Goal: Navigation & Orientation: Find specific page/section

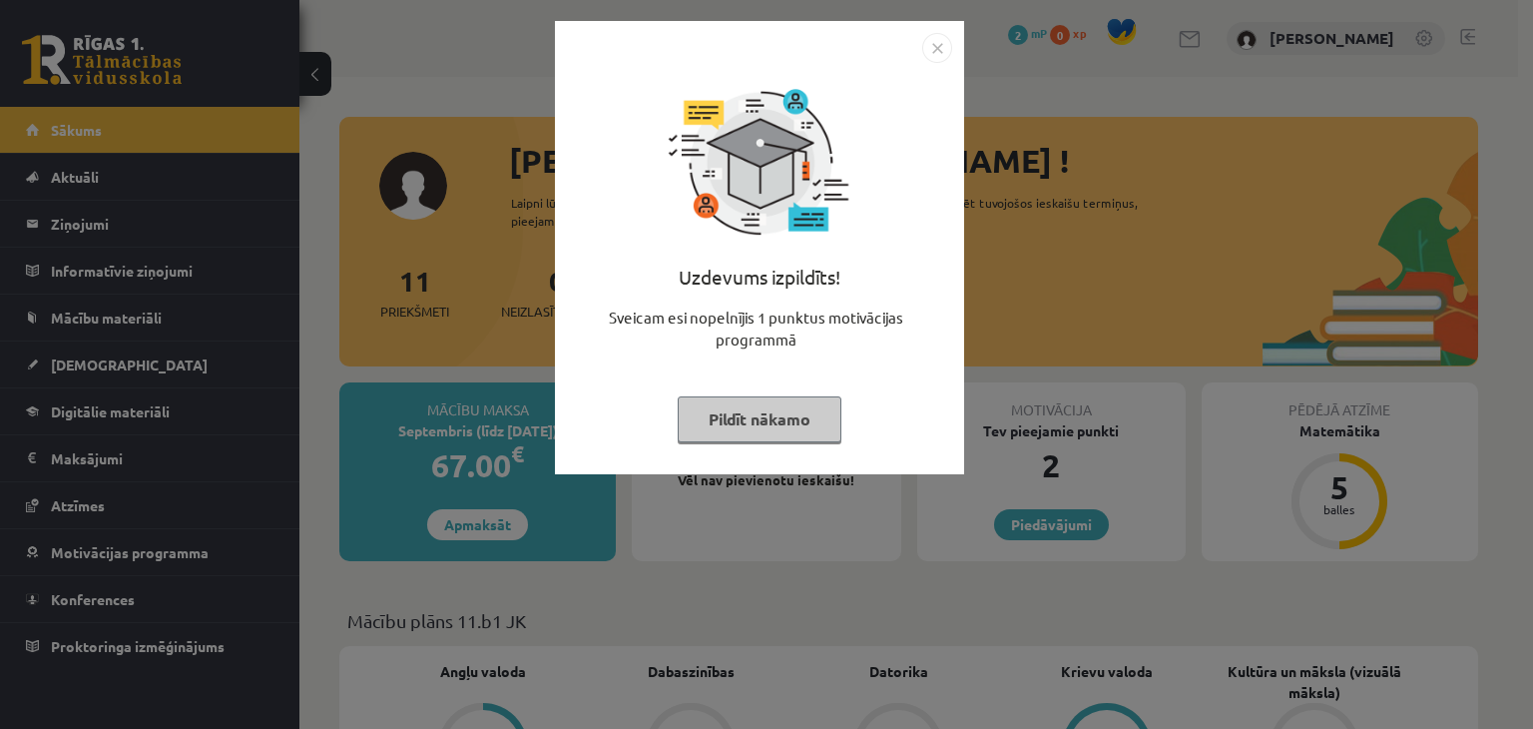
click at [775, 421] on button "Pildīt nākamo" at bounding box center [760, 419] width 164 height 46
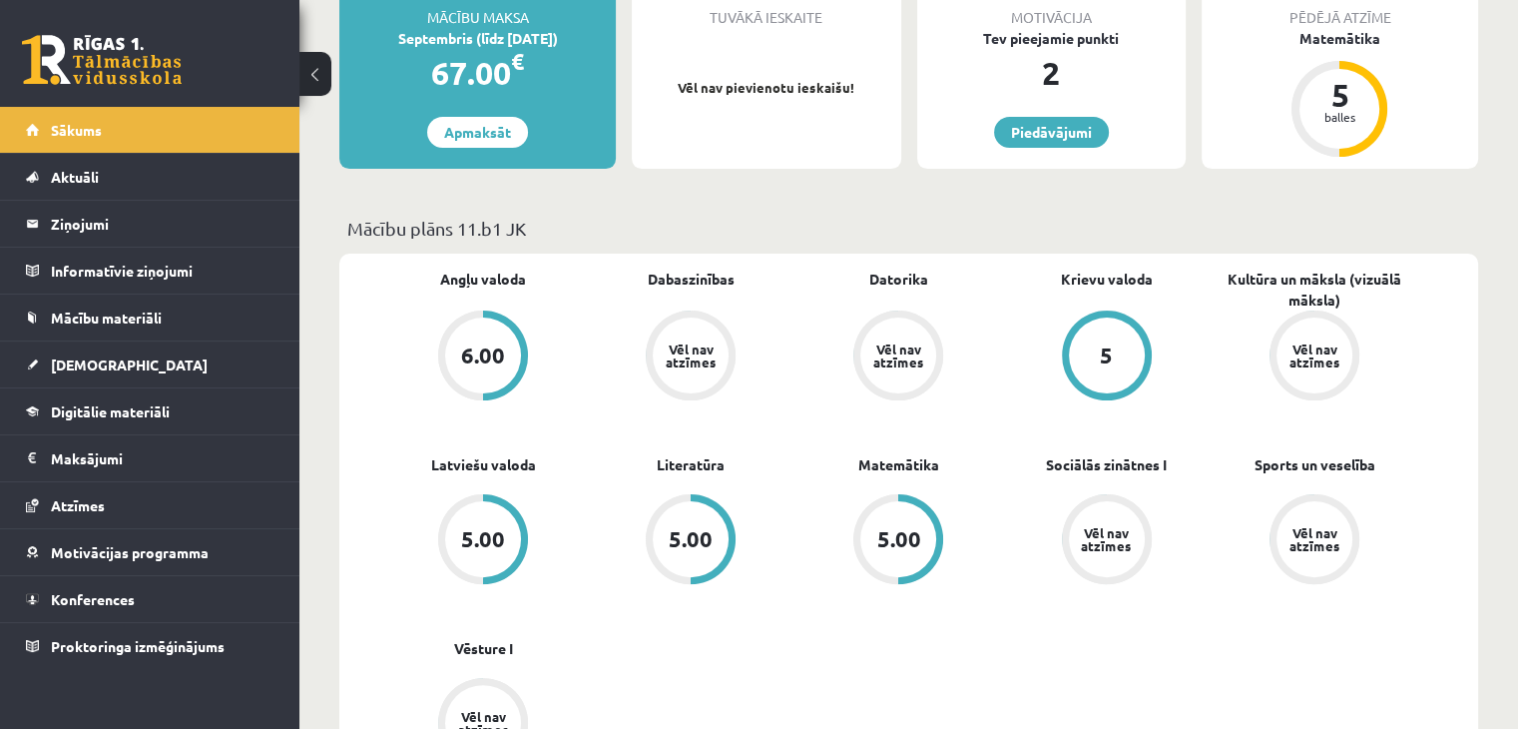
scroll to position [399, 0]
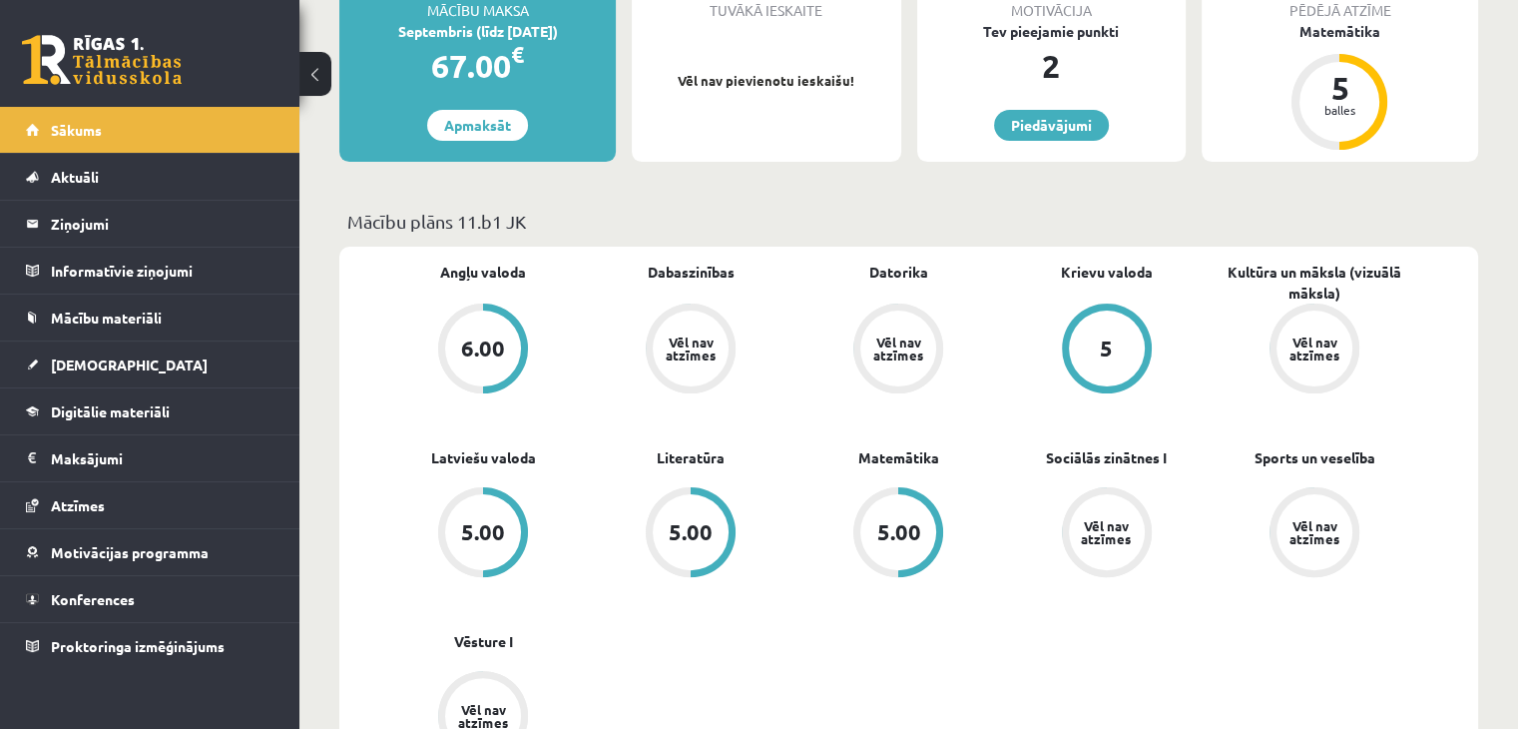
click at [1112, 334] on div "5" at bounding box center [1107, 348] width 76 height 76
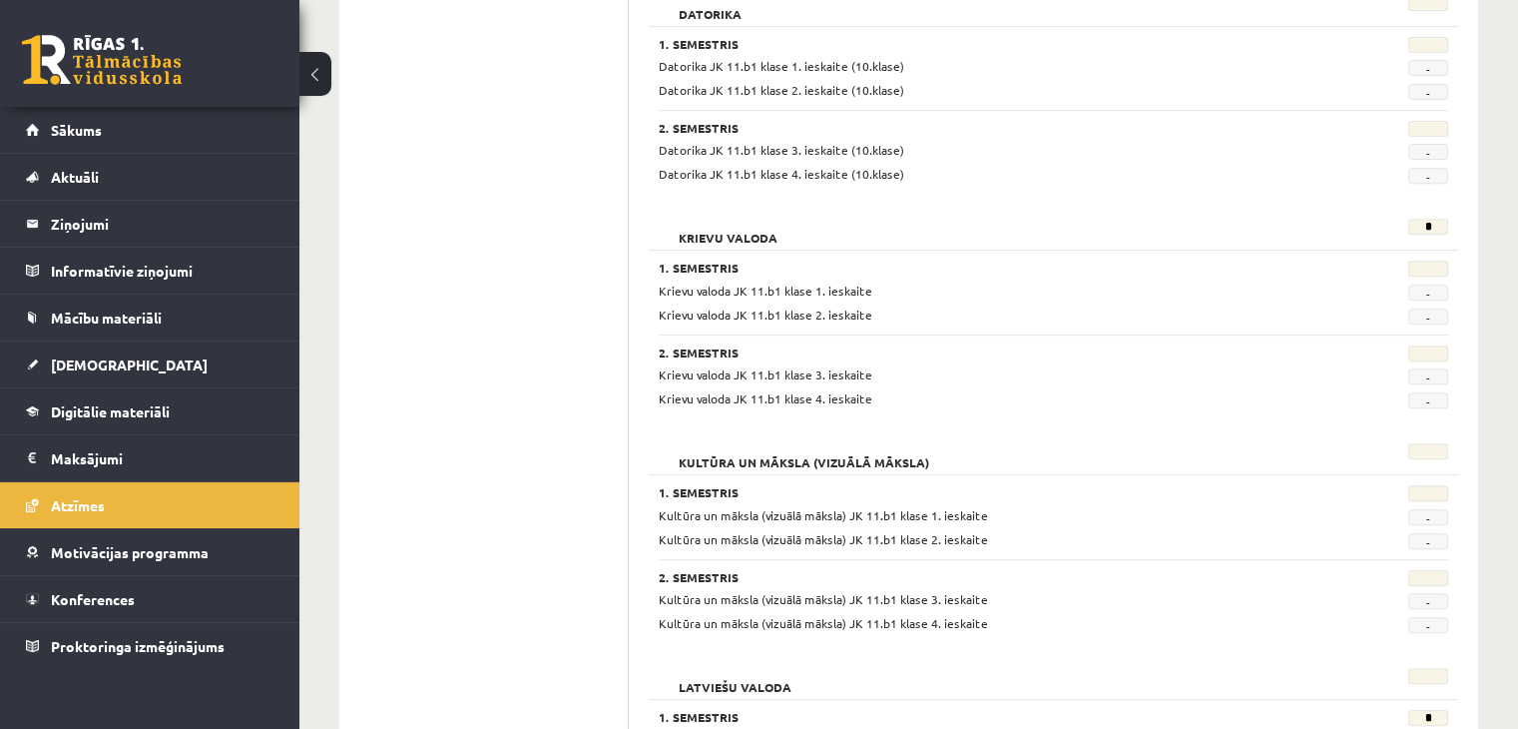
scroll to position [799, 0]
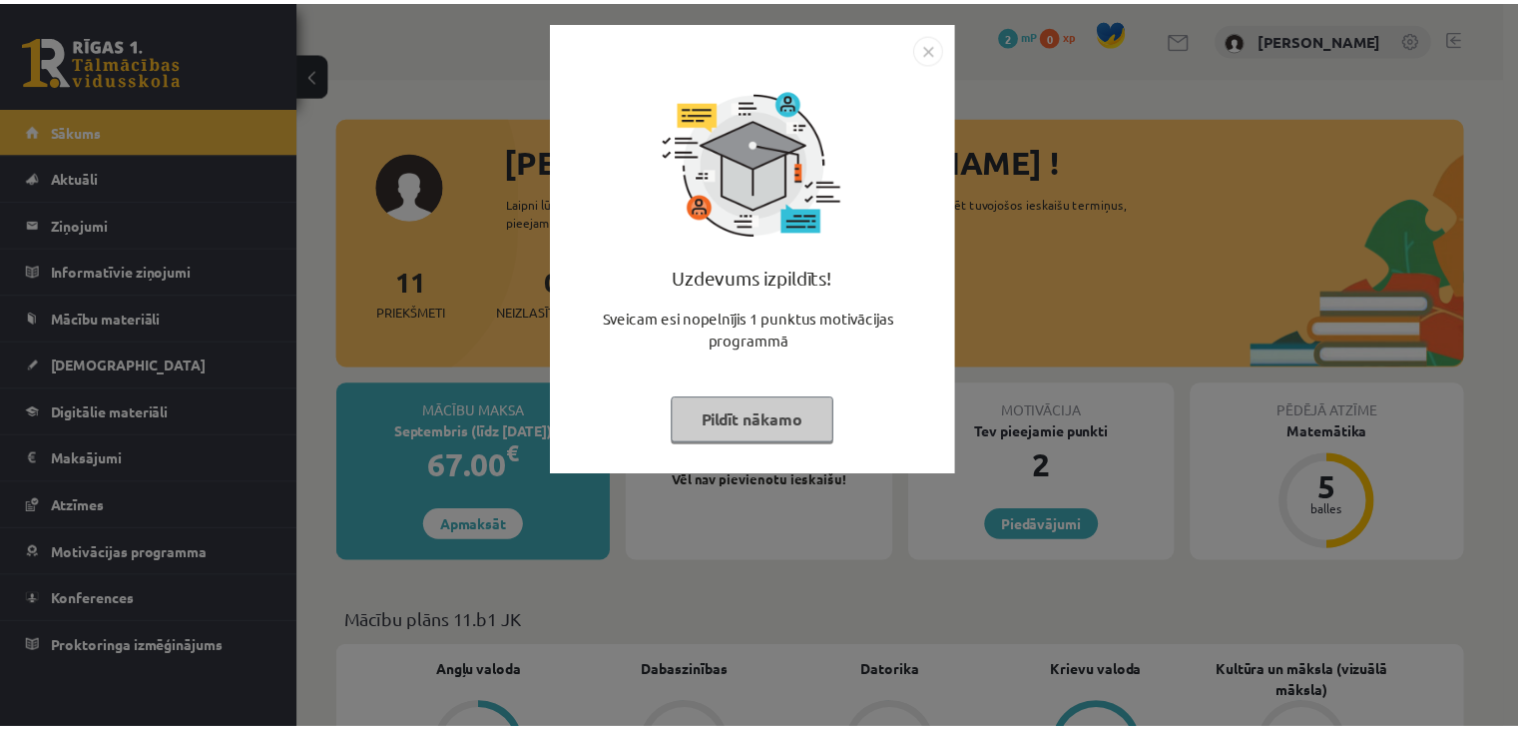
scroll to position [379, 0]
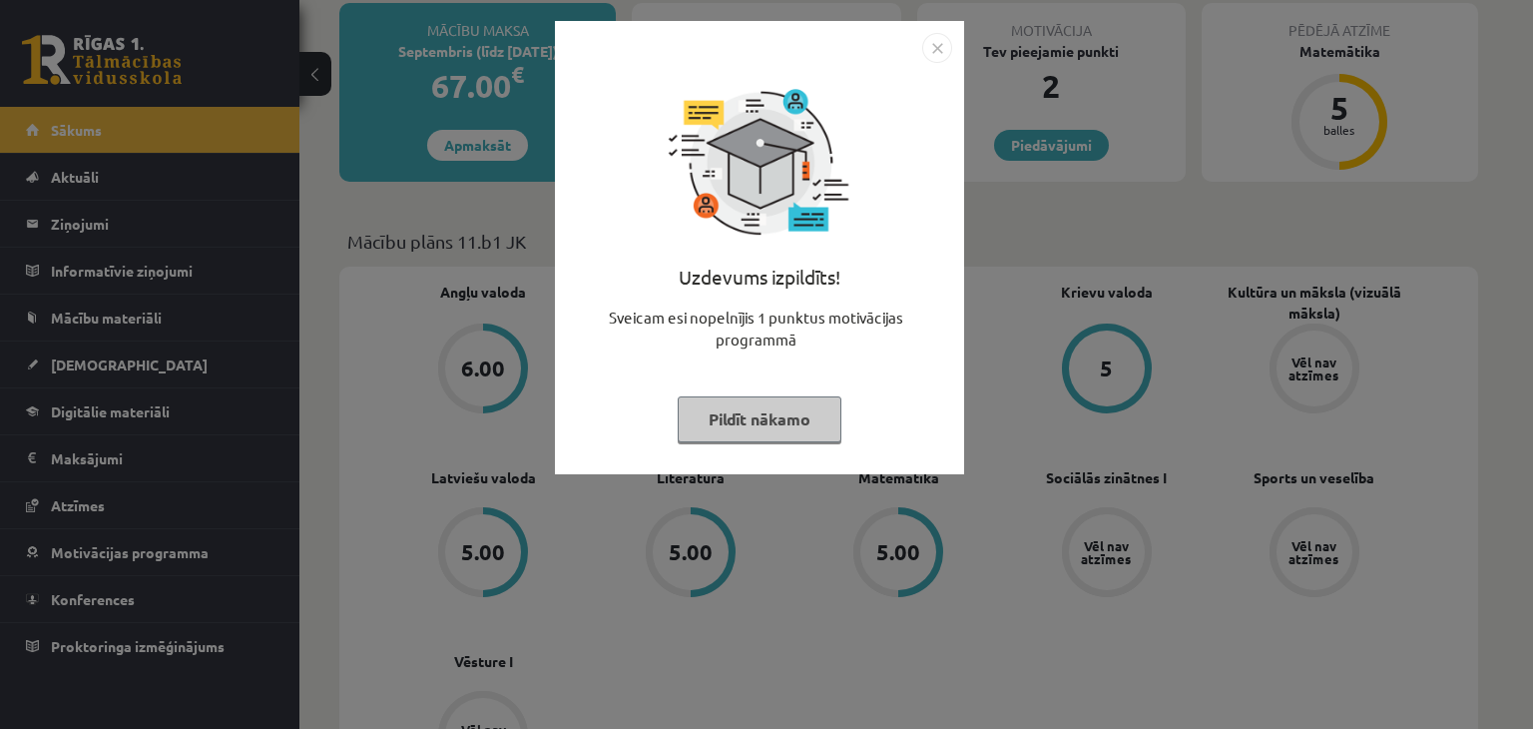
click at [759, 429] on button "Pildīt nākamo" at bounding box center [760, 419] width 164 height 46
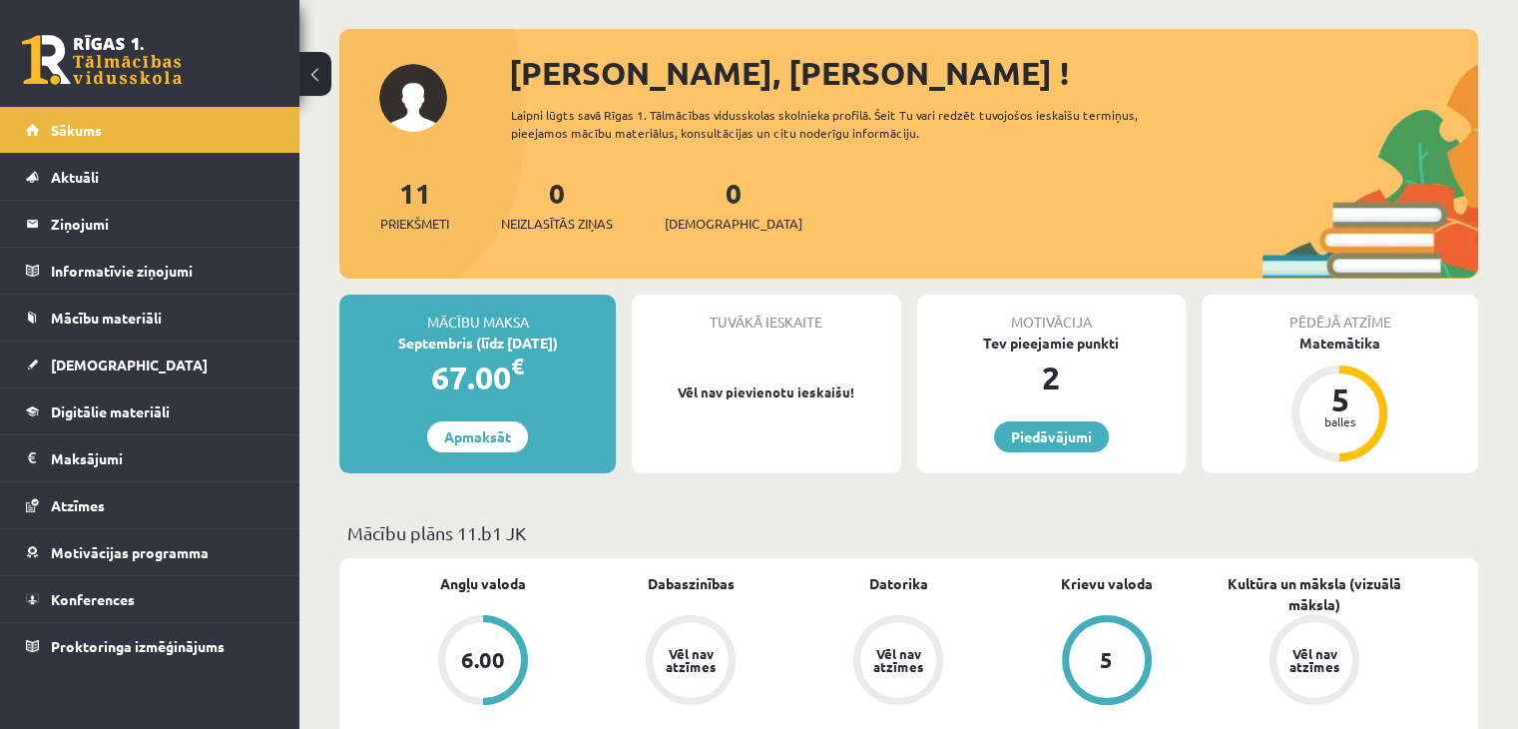
scroll to position [200, 0]
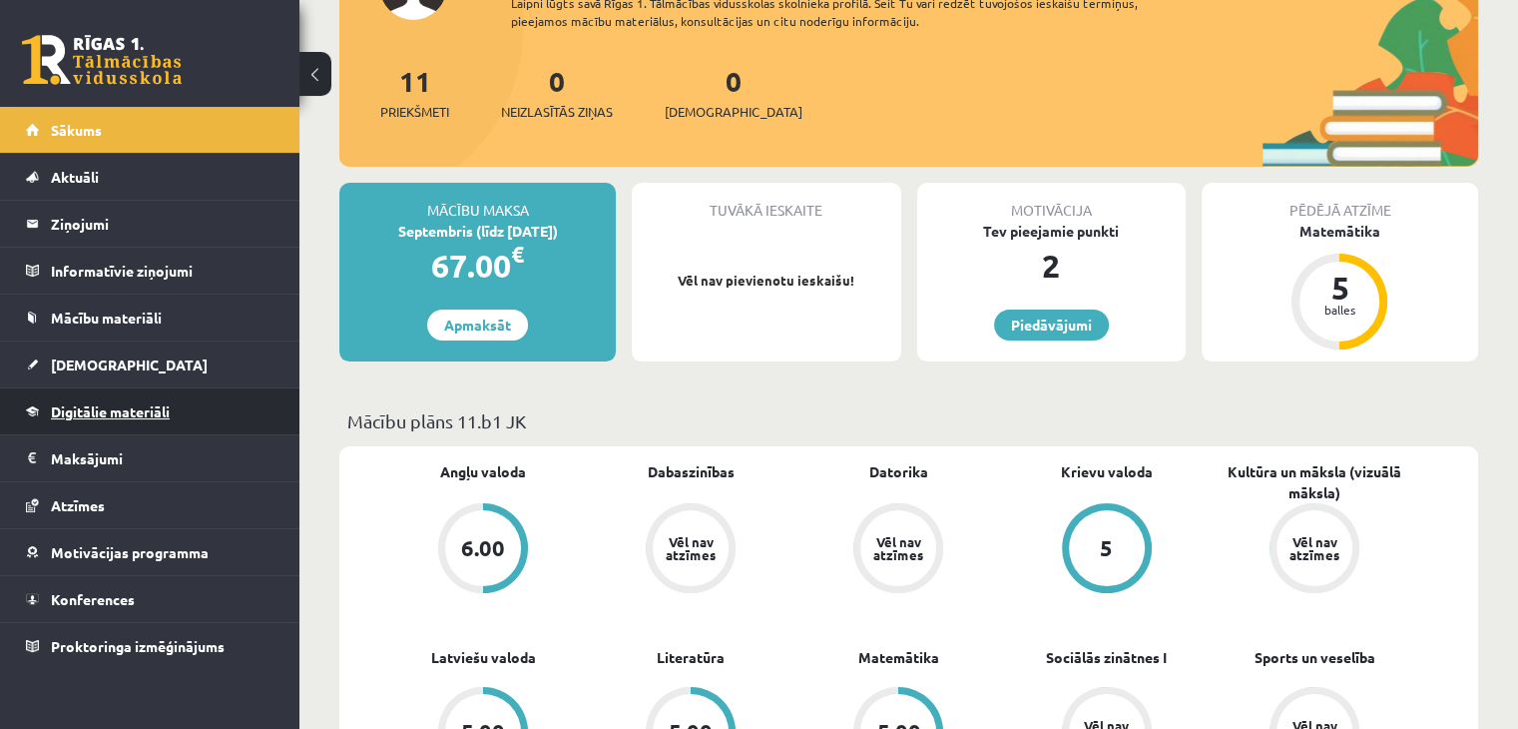
click at [176, 407] on link "Digitālie materiāli" at bounding box center [150, 411] width 249 height 46
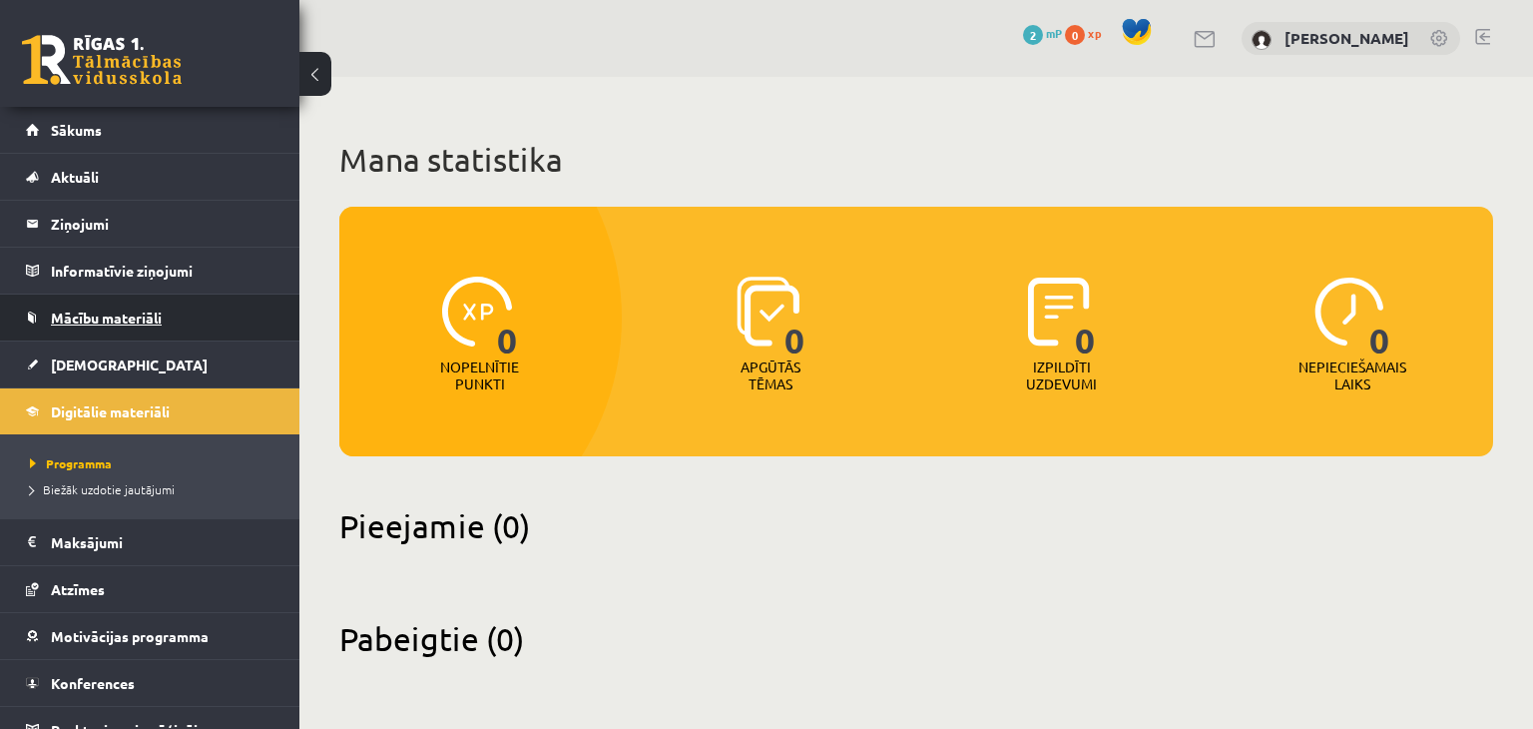
click at [180, 306] on link "Mācību materiāli" at bounding box center [150, 318] width 249 height 46
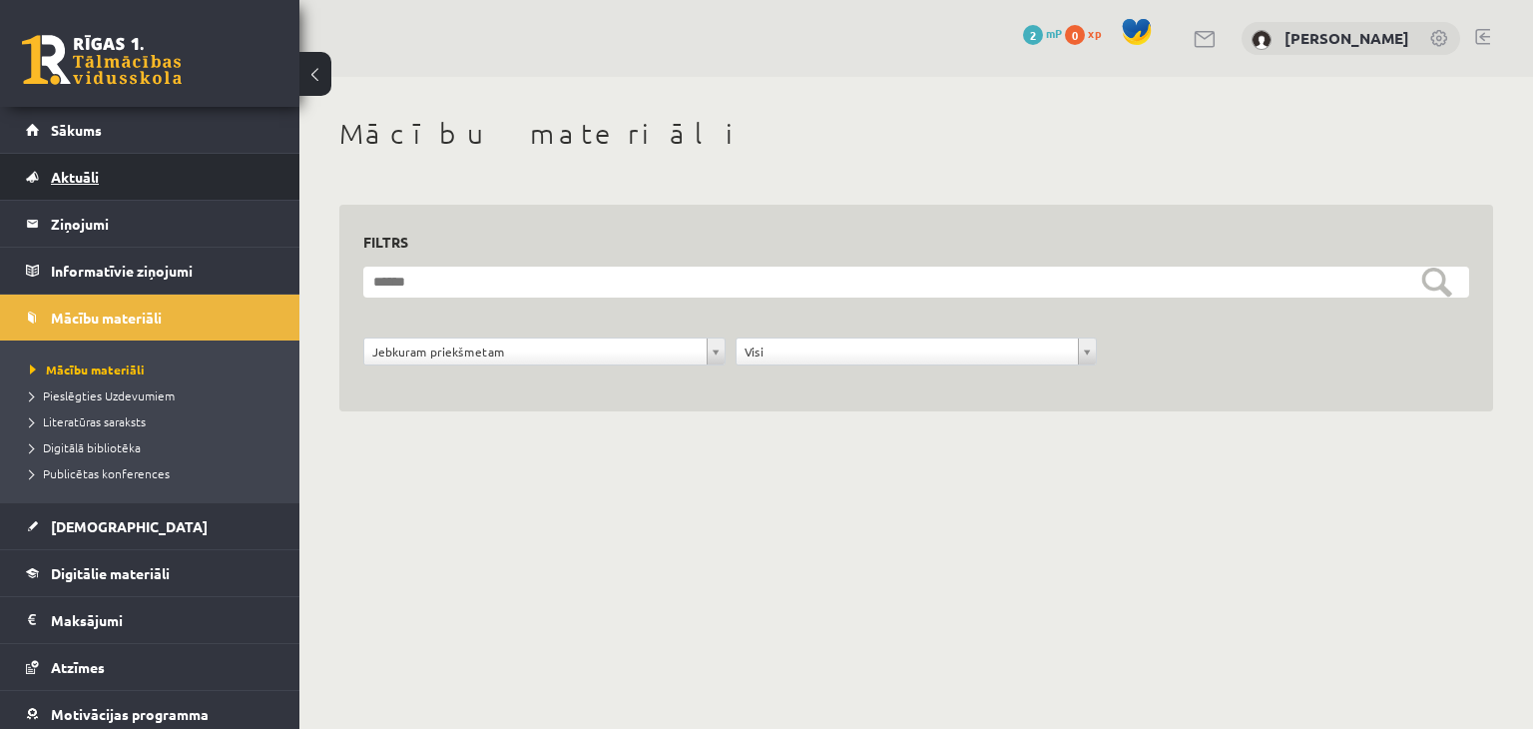
click at [108, 181] on link "Aktuāli" at bounding box center [150, 177] width 249 height 46
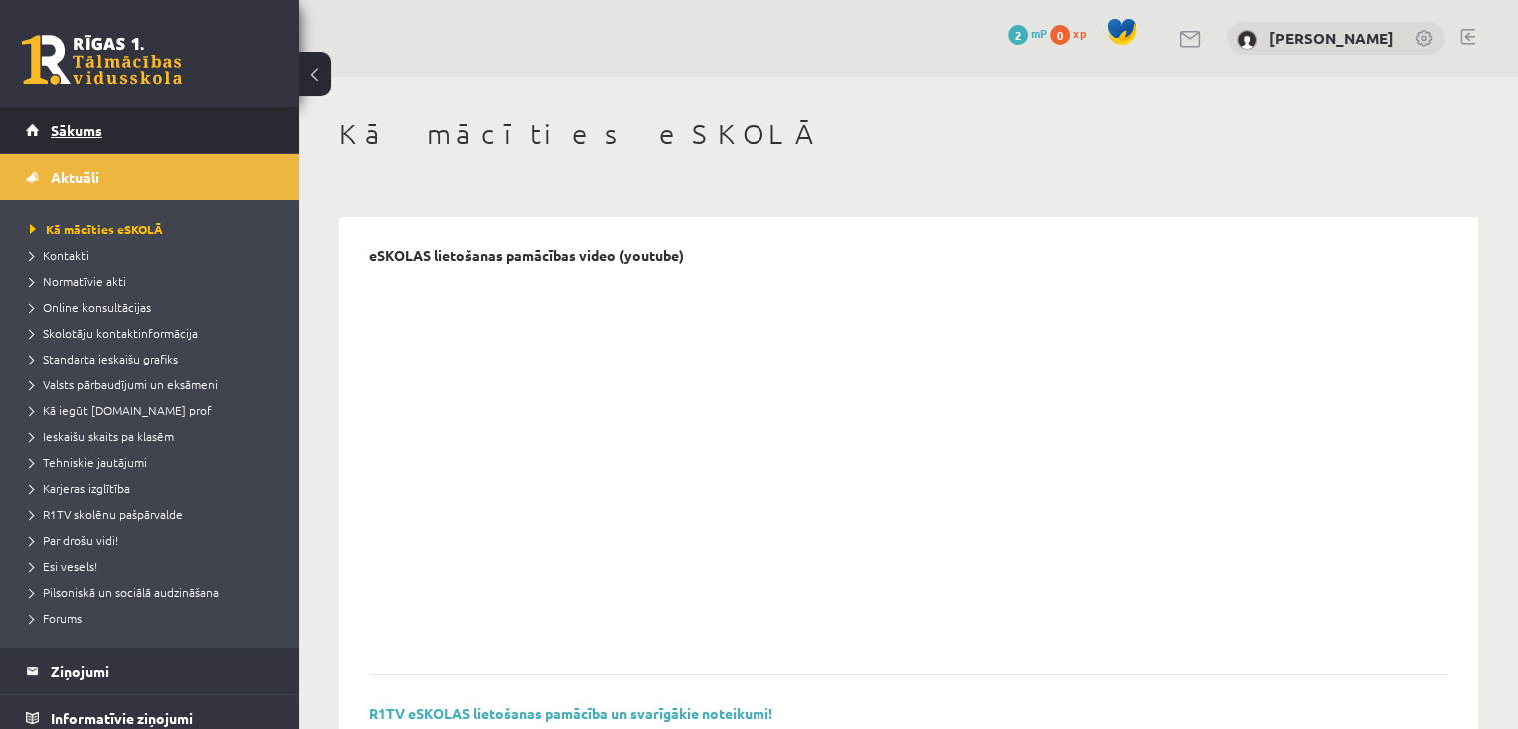
click at [154, 116] on link "Sākums" at bounding box center [150, 130] width 249 height 46
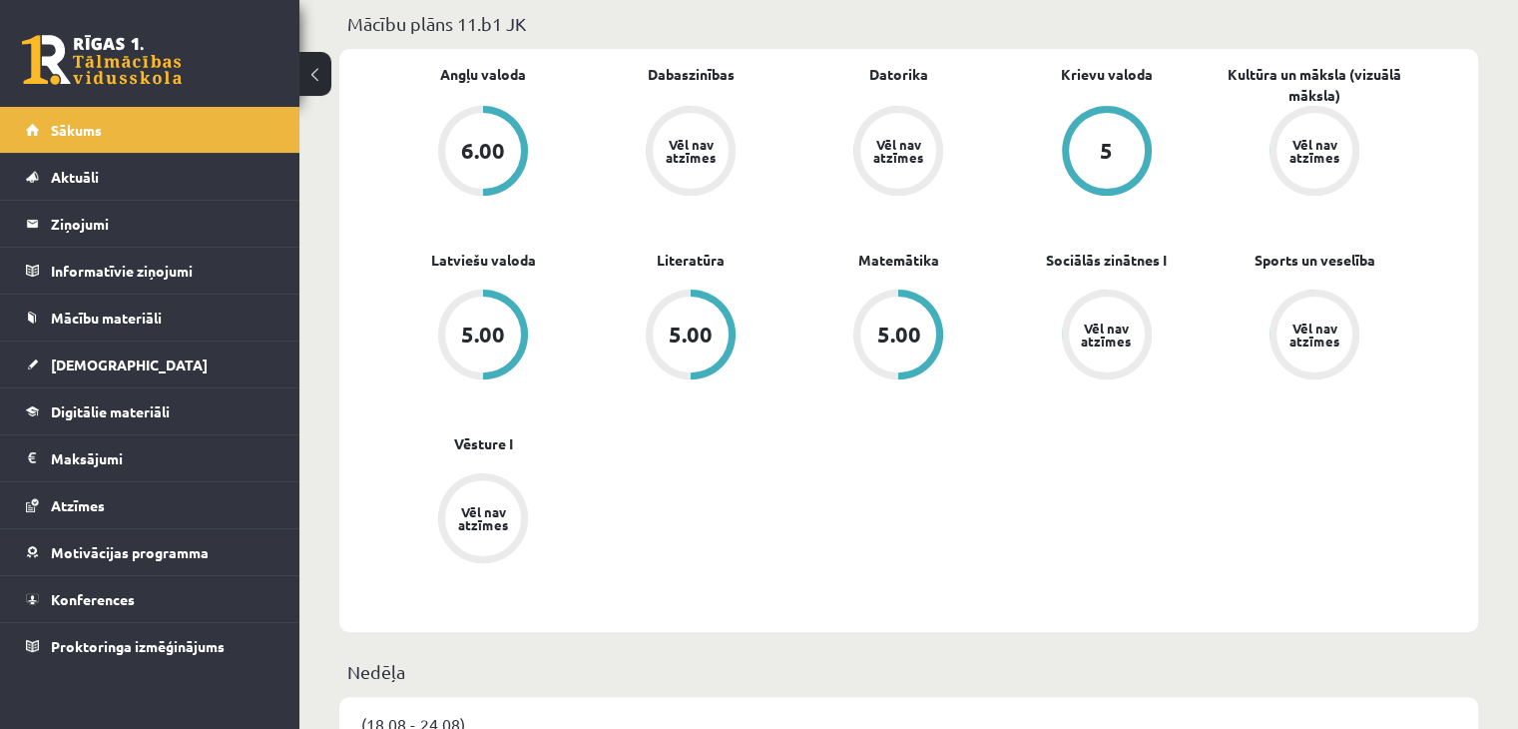
scroll to position [599, 0]
